Goal: Participate in discussion: Engage in conversation with other users on a specific topic

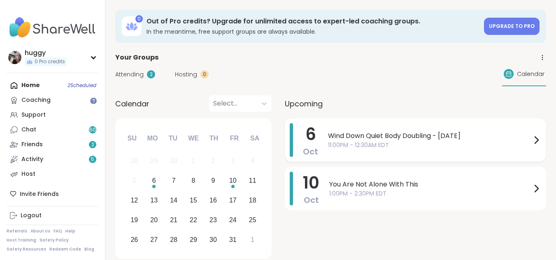
click at [325, 132] on div "6 Oct Wind Down Quiet Body Doubling - Monday 11:00PM - 12:30AM EDT" at bounding box center [415, 140] width 261 height 44
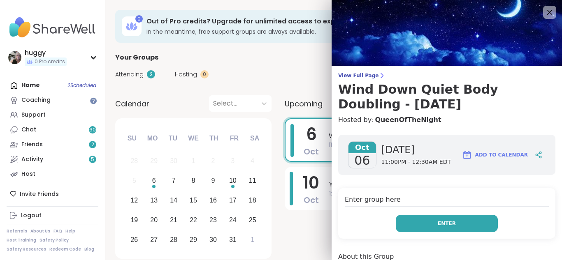
click at [418, 219] on button "Enter" at bounding box center [447, 223] width 102 height 17
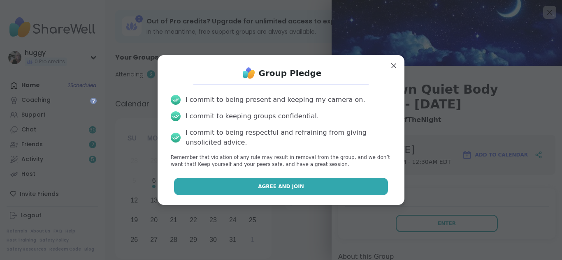
click at [294, 190] on button "Agree and Join" at bounding box center [281, 186] width 214 height 17
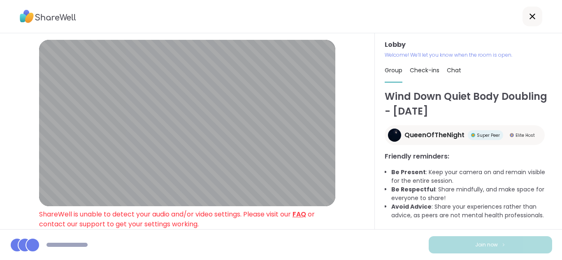
click at [301, 215] on link "FAQ" at bounding box center [299, 214] width 14 height 9
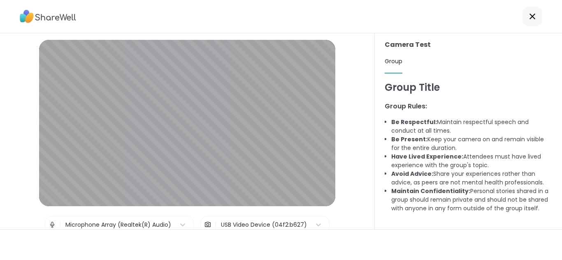
click at [522, 14] on div at bounding box center [532, 17] width 20 height 20
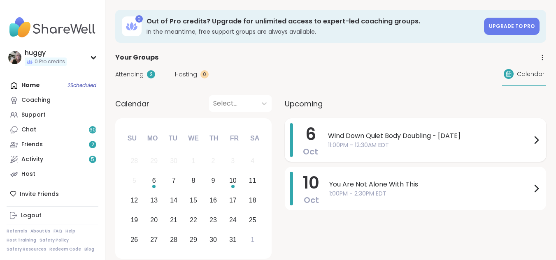
click at [415, 137] on span "Wind Down Quiet Body Doubling - [DATE]" at bounding box center [429, 136] width 203 height 10
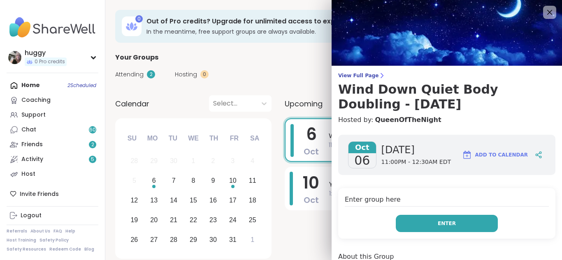
click at [438, 224] on span "Enter" at bounding box center [447, 223] width 18 height 7
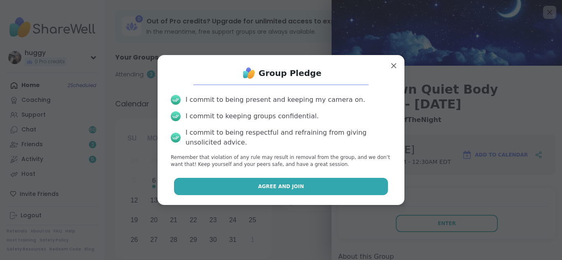
click at [367, 191] on button "Agree and Join" at bounding box center [281, 186] width 214 height 17
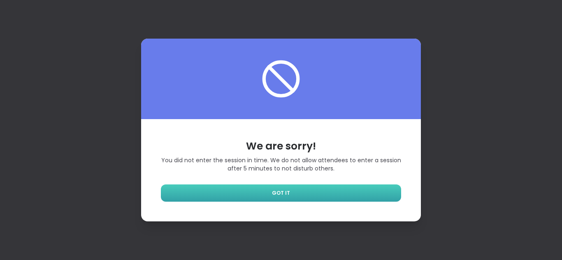
click at [317, 198] on link "GOT IT" at bounding box center [281, 193] width 240 height 17
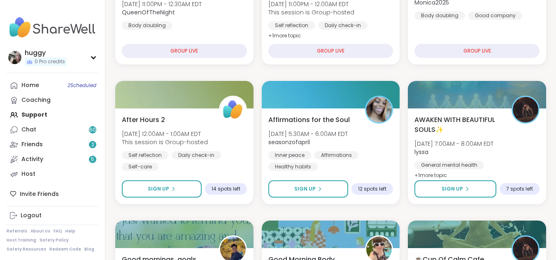
scroll to position [181, 0]
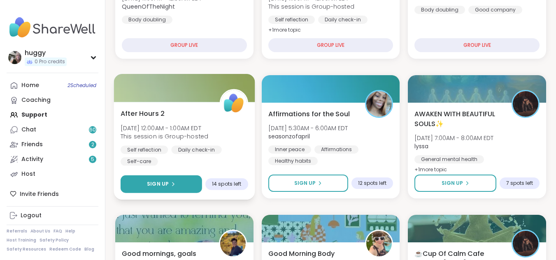
click at [153, 177] on button "Sign Up" at bounding box center [161, 185] width 81 height 18
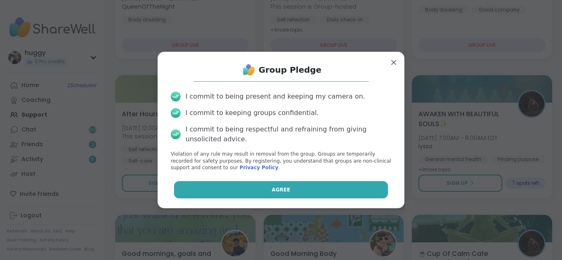
click at [244, 185] on button "Agree" at bounding box center [281, 189] width 214 height 17
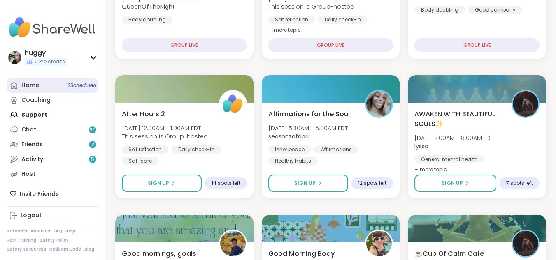
click at [94, 86] on span "2 Scheduled" at bounding box center [81, 85] width 29 height 7
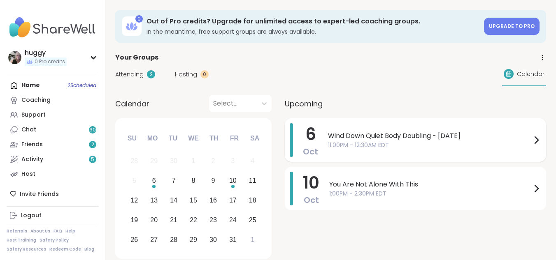
click at [372, 143] on span "11:00PM - 12:30AM EDT" at bounding box center [429, 145] width 203 height 9
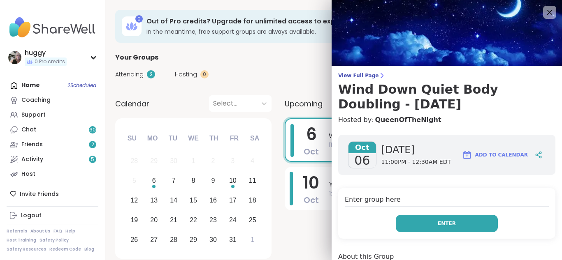
click at [426, 216] on button "Enter" at bounding box center [447, 223] width 102 height 17
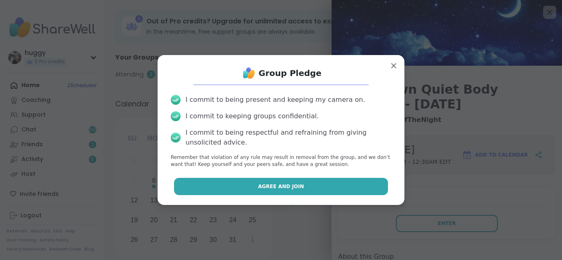
click at [333, 194] on button "Agree and Join" at bounding box center [281, 186] width 214 height 17
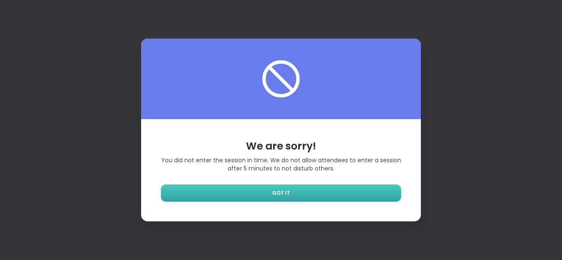
click at [306, 196] on link "GOT IT" at bounding box center [281, 193] width 240 height 17
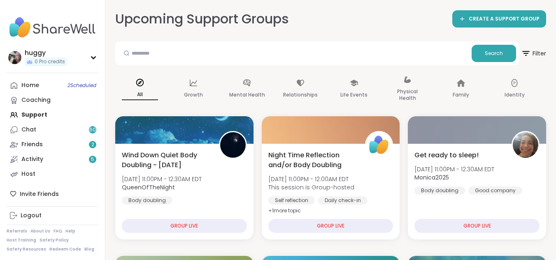
click at [27, 117] on div "Home 2 Scheduled Coaching Support Chat 60 Friends 2 Activity 5 Host" at bounding box center [53, 130] width 92 height 104
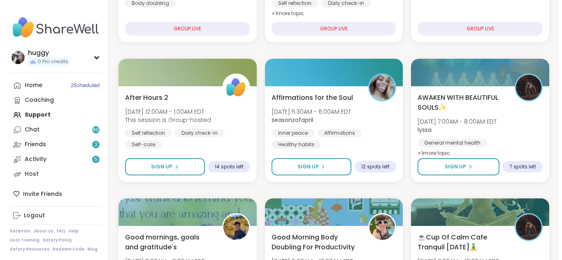
scroll to position [213, 0]
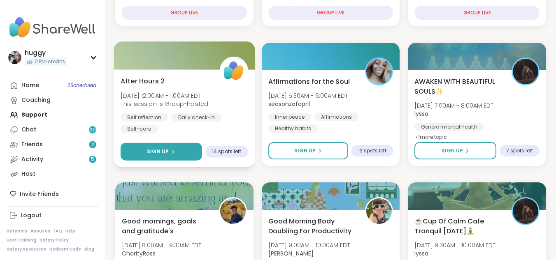
click at [178, 153] on button "Sign Up" at bounding box center [161, 152] width 81 height 18
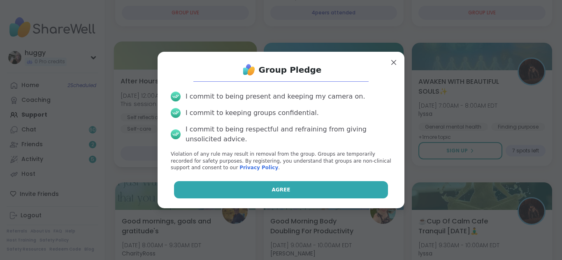
click at [248, 193] on button "Agree" at bounding box center [281, 189] width 214 height 17
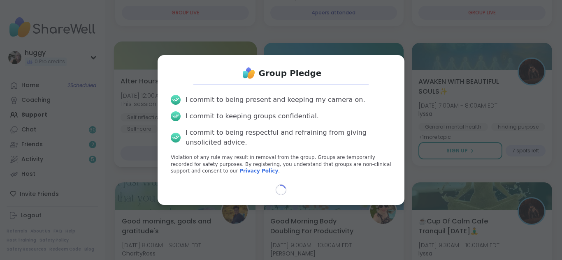
click at [356, 251] on div "Group Pledge I commit to being present and keeping my camera on. I commit to ke…" at bounding box center [281, 130] width 552 height 260
click at [403, 176] on div "Group Pledge I commit to being present and keeping my camera on. I commit to ke…" at bounding box center [281, 130] width 552 height 260
click at [132, 169] on div "Group Pledge I commit to being present and keeping my camera on. I commit to ke…" at bounding box center [281, 130] width 552 height 260
click at [269, 41] on div "Group Pledge I commit to being present and keeping my camera on. I commit to ke…" at bounding box center [281, 130] width 552 height 260
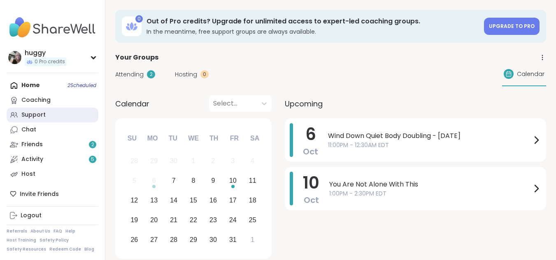
click at [89, 117] on link "Support" at bounding box center [53, 115] width 92 height 15
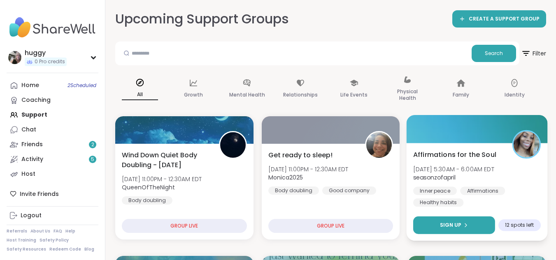
click at [464, 221] on button "Sign Up" at bounding box center [454, 226] width 82 height 18
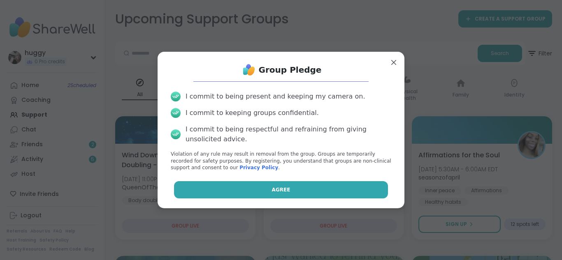
click at [315, 183] on button "Agree" at bounding box center [281, 189] width 214 height 17
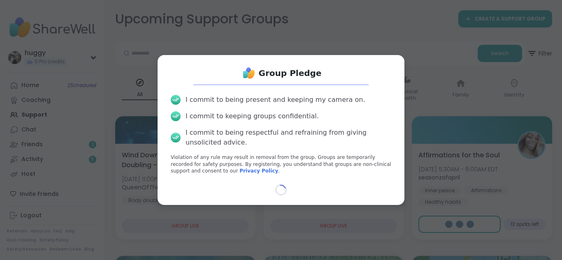
select select "**"
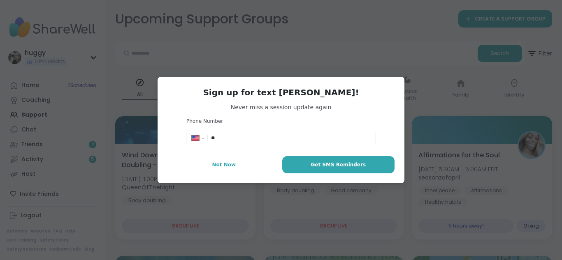
click at [240, 153] on div "**********" at bounding box center [281, 130] width 247 height 107
click at [236, 174] on div "**********" at bounding box center [281, 130] width 247 height 107
click at [236, 169] on button "Not Now" at bounding box center [223, 164] width 113 height 17
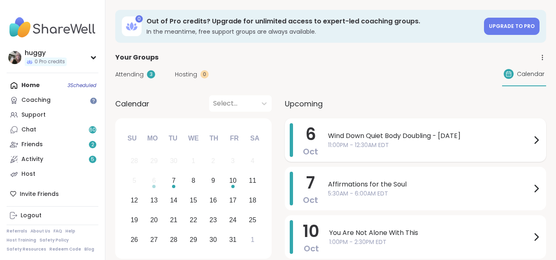
click at [345, 129] on div "Wind Down Quiet Body Doubling - [DATE] 11:00PM - 12:30AM EDT" at bounding box center [434, 140] width 213 height 34
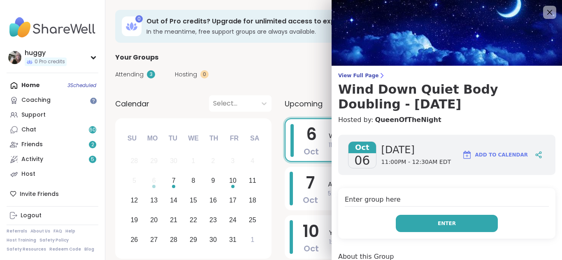
click at [444, 218] on button "Enter" at bounding box center [447, 223] width 102 height 17
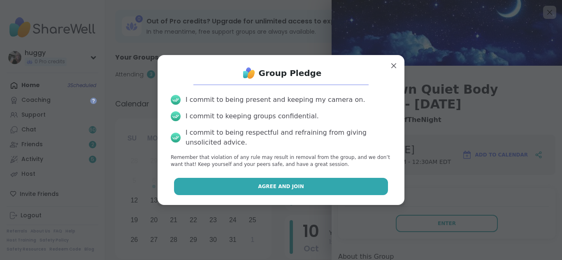
click at [257, 179] on button "Agree and Join" at bounding box center [281, 186] width 214 height 17
